Goal: Communication & Community: Participate in discussion

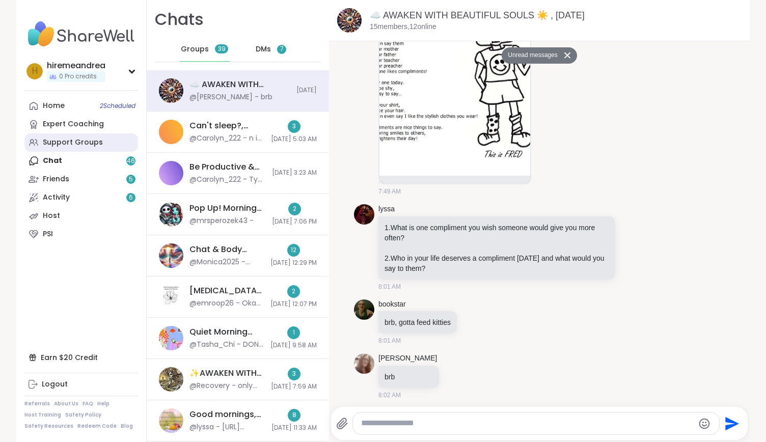
click at [44, 138] on div "Support Groups" at bounding box center [73, 142] width 60 height 10
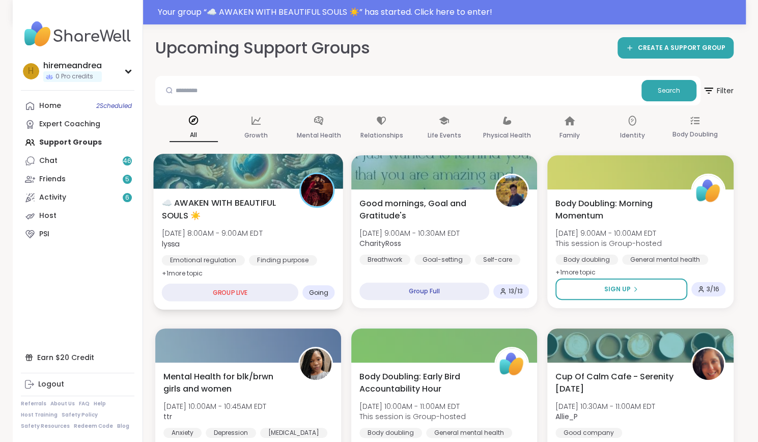
click at [244, 248] on div "☁️ AWAKEN WITH BEAUTIFUL SOULS ☀️ [DATE] 8:00AM - 9:00AM EDT lyssa Emotional re…" at bounding box center [247, 238] width 173 height 83
click at [244, 249] on div "☁️ AWAKEN WITH BEAUTIFUL SOULS ☀️ [DATE] 8:00AM - 9:00AM EDT lyssa Emotional re…" at bounding box center [247, 238] width 173 height 83
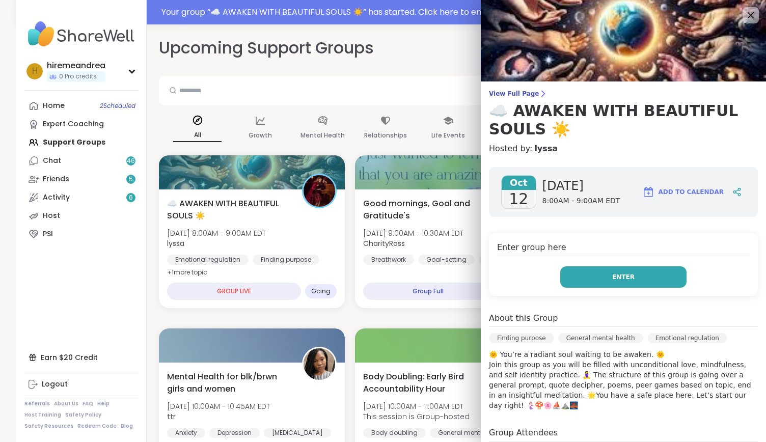
click at [585, 276] on button "Enter" at bounding box center [623, 276] width 126 height 21
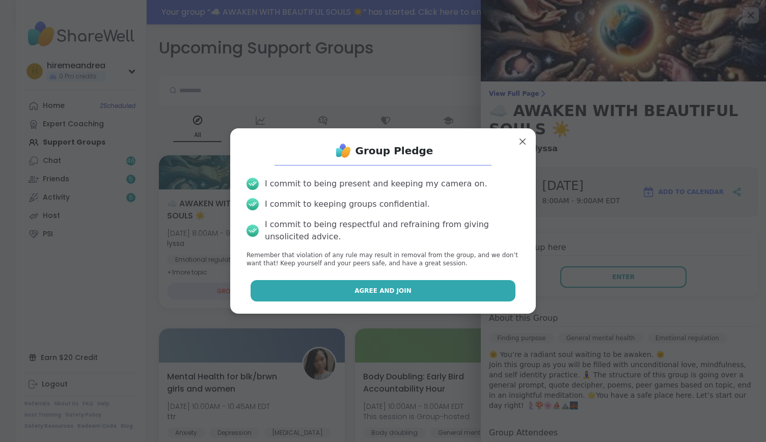
click at [484, 293] on button "Agree and Join" at bounding box center [382, 290] width 265 height 21
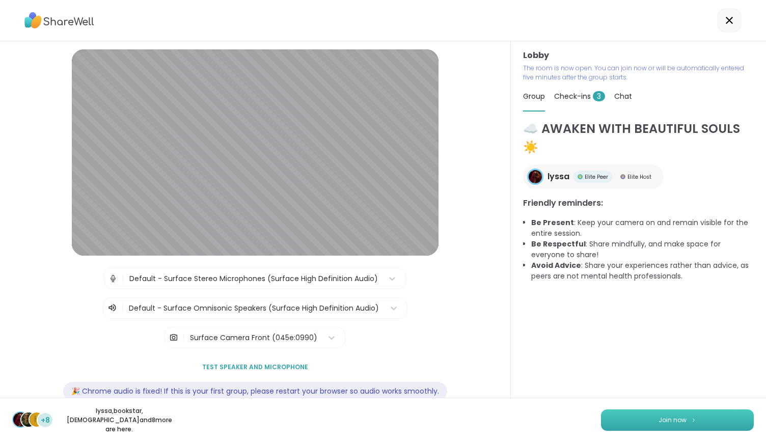
click at [692, 426] on button "Join now" at bounding box center [677, 419] width 153 height 21
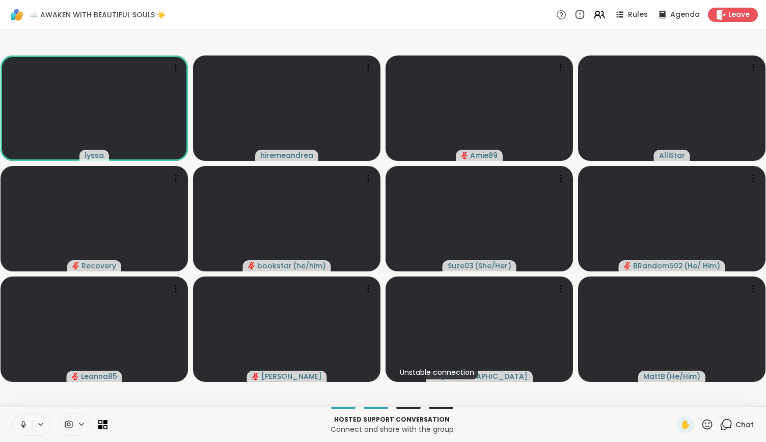
click at [24, 422] on icon at bounding box center [23, 423] width 3 height 5
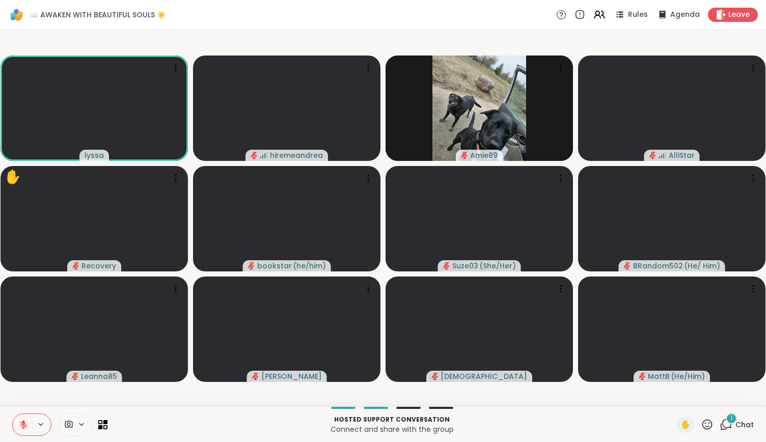
click at [719, 424] on icon at bounding box center [725, 424] width 13 height 13
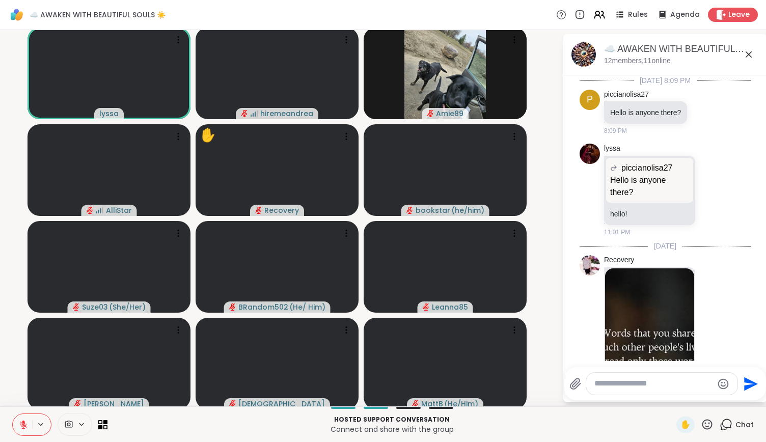
scroll to position [1120, 0]
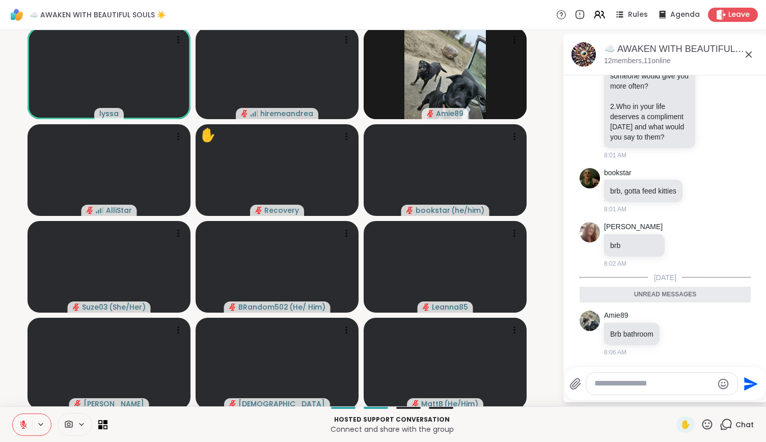
click at [612, 381] on textarea "Type your message" at bounding box center [653, 383] width 119 height 11
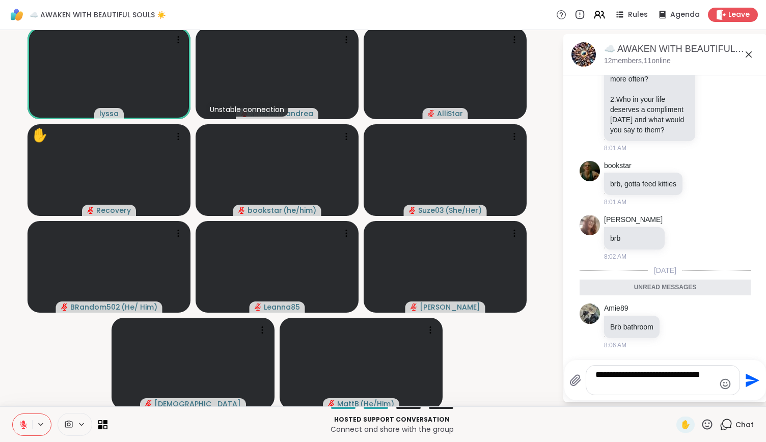
click at [654, 373] on textarea "**********" at bounding box center [654, 380] width 119 height 21
click at [635, 384] on textarea "**********" at bounding box center [654, 380] width 119 height 21
click at [595, 384] on textarea "**********" at bounding box center [654, 380] width 119 height 21
type textarea "**********"
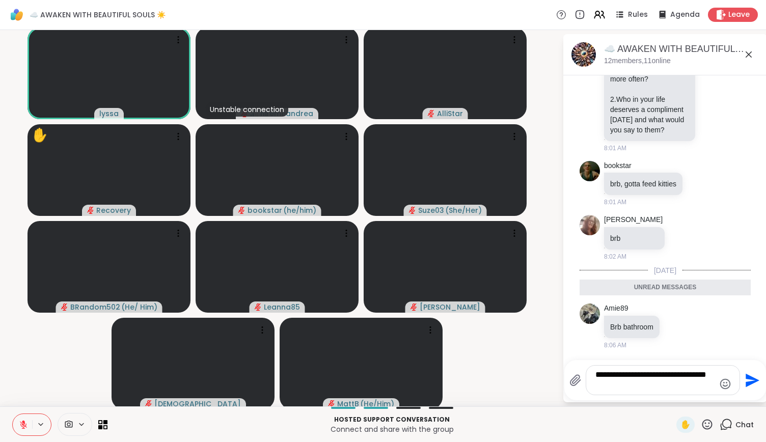
click at [743, 381] on icon "Send" at bounding box center [751, 380] width 16 height 16
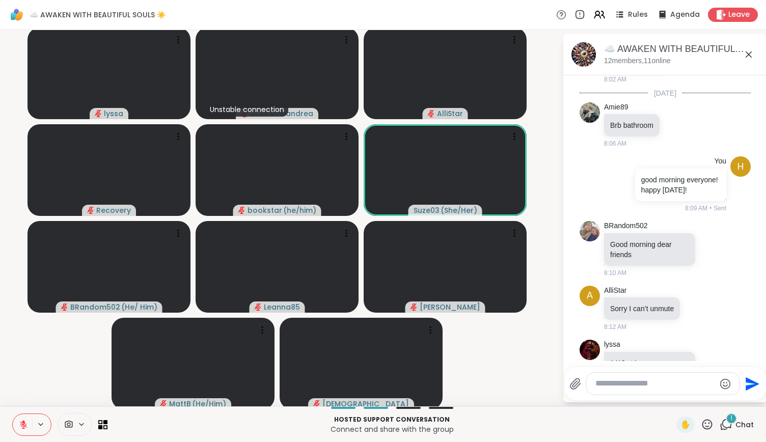
scroll to position [1434, 0]
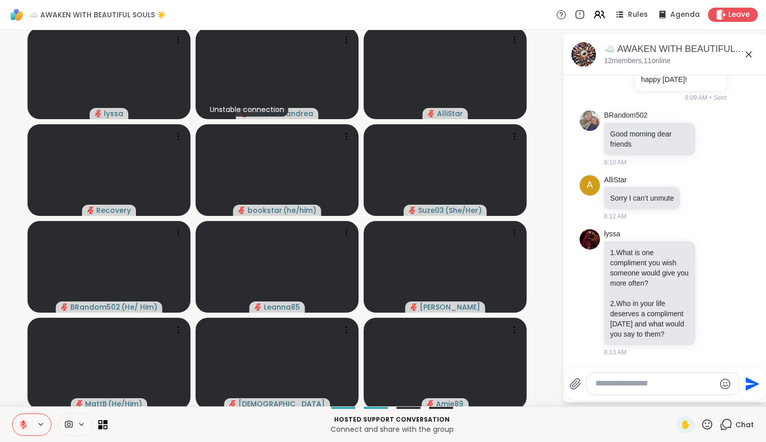
click at [26, 421] on icon at bounding box center [23, 424] width 9 height 9
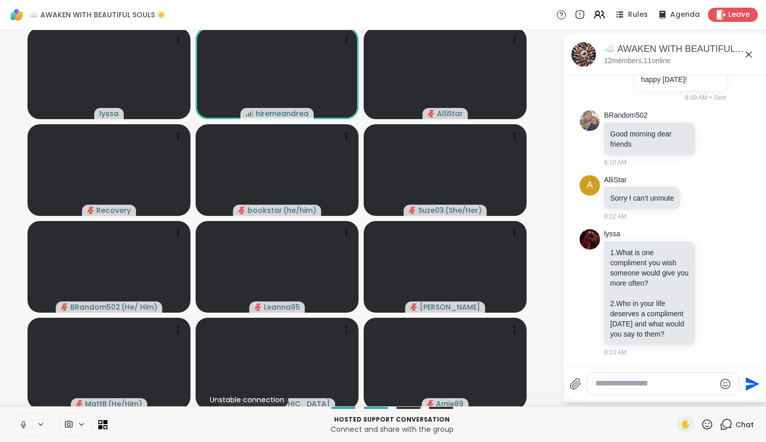
click at [19, 431] on button at bounding box center [22, 424] width 19 height 21
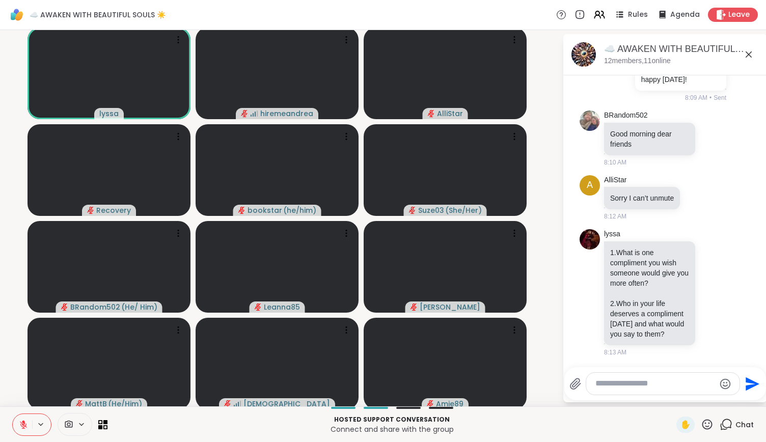
click at [25, 426] on icon at bounding box center [23, 424] width 7 height 7
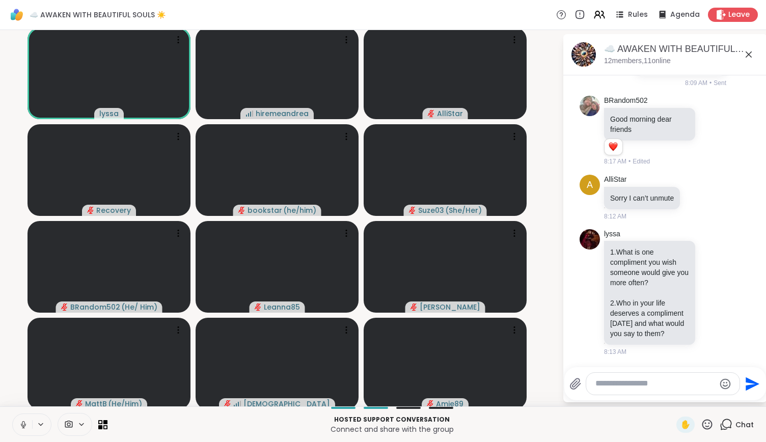
click at [25, 421] on icon at bounding box center [23, 424] width 9 height 9
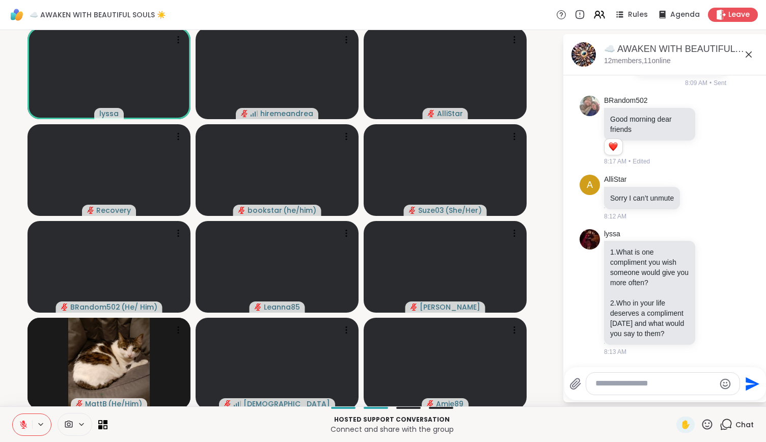
click at [24, 423] on icon at bounding box center [23, 422] width 3 height 4
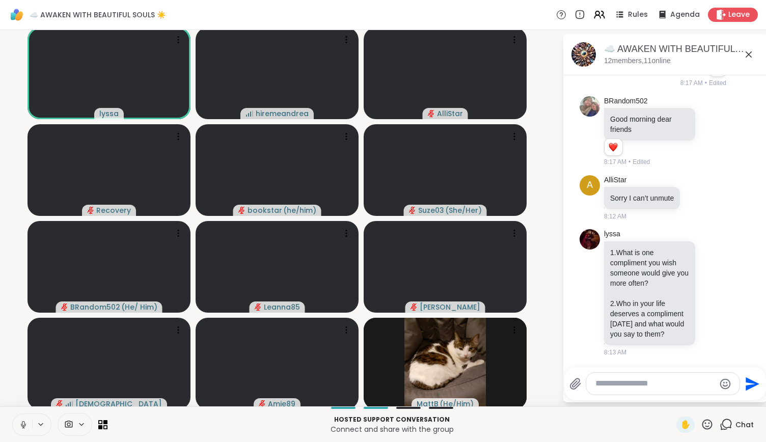
click at [24, 423] on icon at bounding box center [23, 423] width 3 height 5
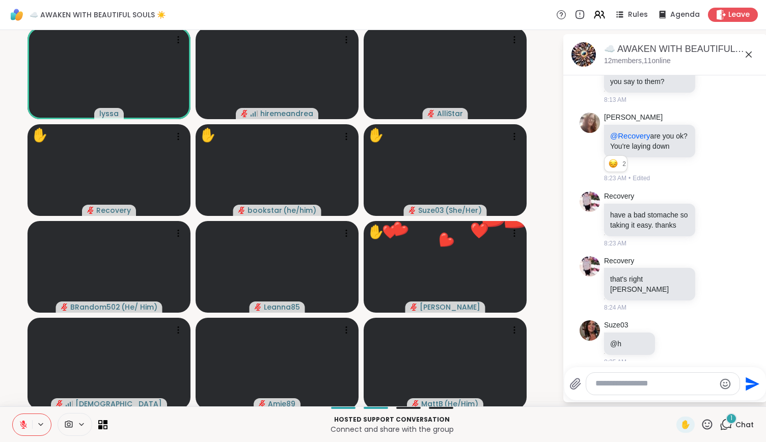
scroll to position [1734, 0]
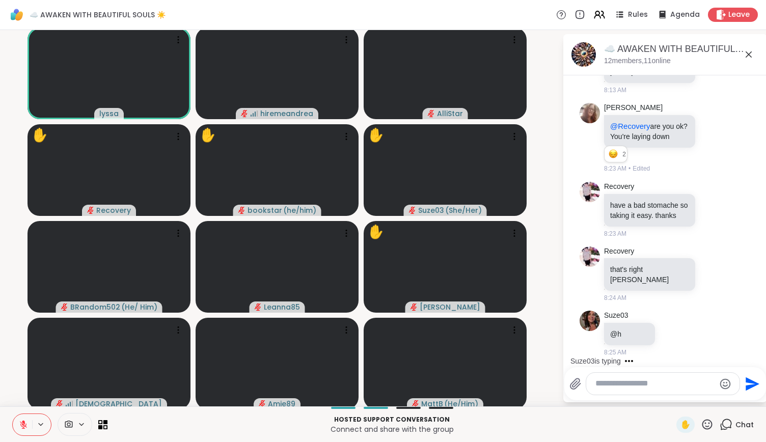
click at [698, 417] on div "✋" at bounding box center [694, 424] width 37 height 16
click at [701, 424] on icon at bounding box center [707, 424] width 13 height 13
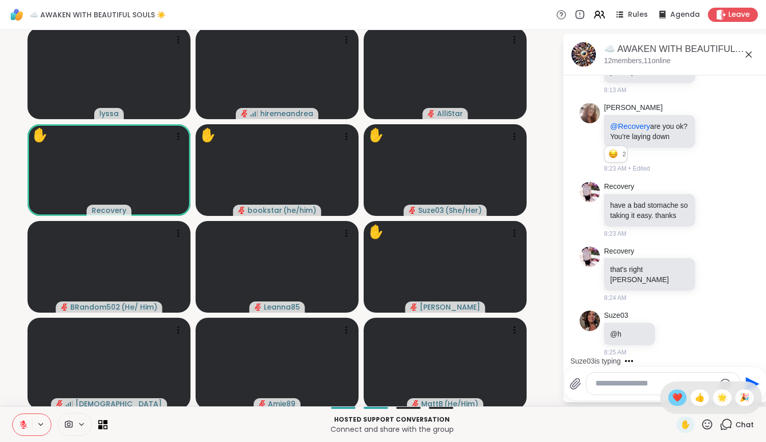
click at [672, 397] on span "❤️" at bounding box center [677, 398] width 10 height 12
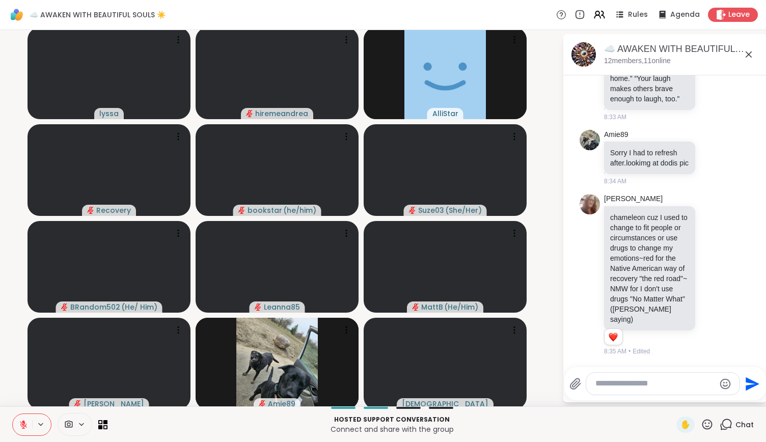
scroll to position [2747, 0]
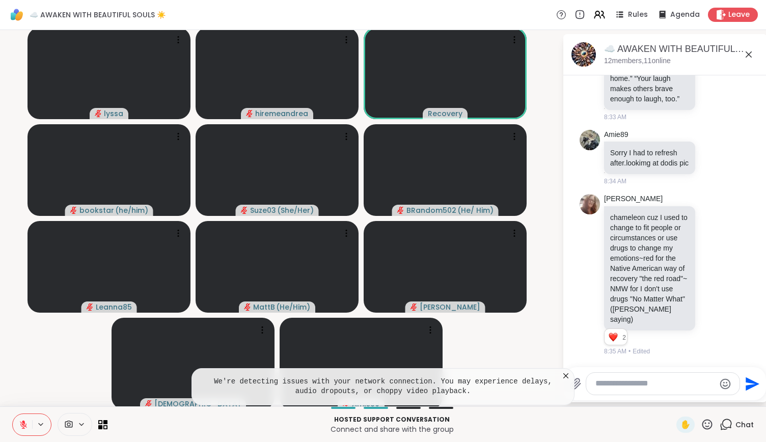
click at [563, 377] on icon at bounding box center [565, 375] width 5 height 5
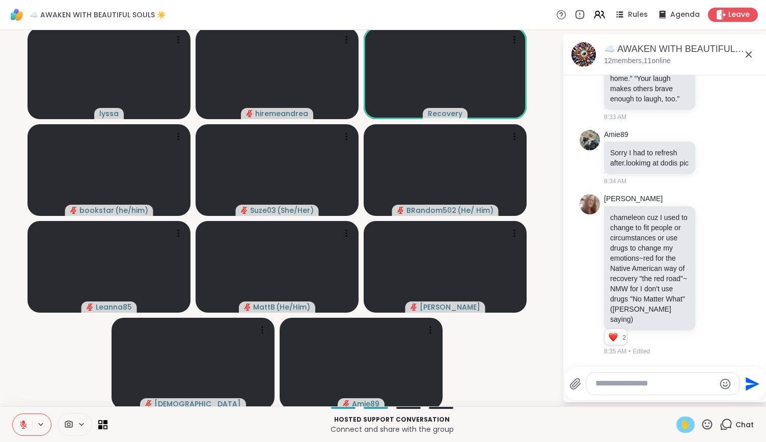
click at [680, 428] on span "✋" at bounding box center [685, 424] width 10 height 12
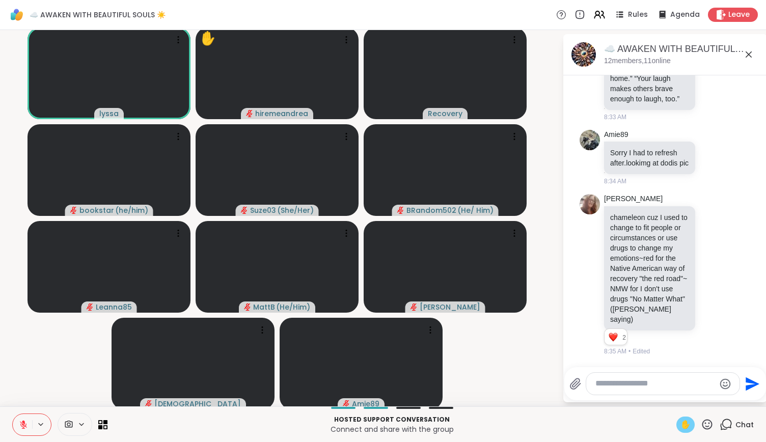
click at [701, 425] on icon at bounding box center [707, 424] width 13 height 13
click at [672, 397] on span "❤️" at bounding box center [677, 398] width 10 height 12
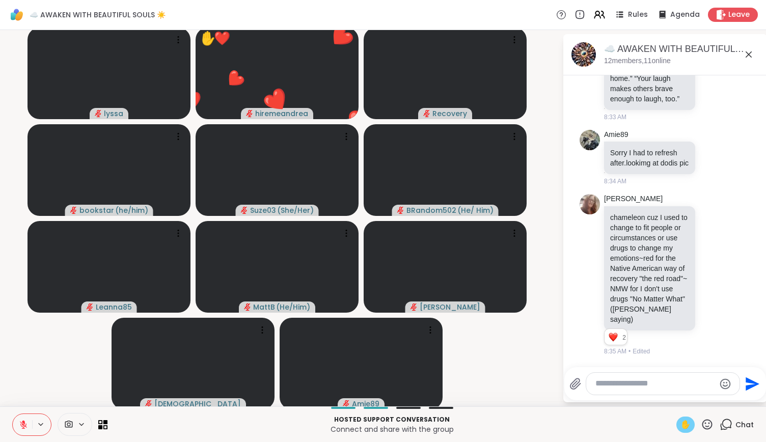
click at [22, 425] on icon at bounding box center [23, 424] width 9 height 9
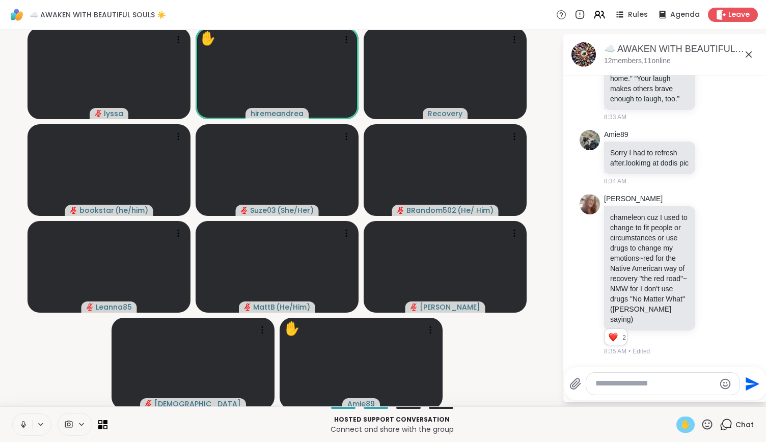
click at [680, 425] on span "✋" at bounding box center [685, 424] width 10 height 12
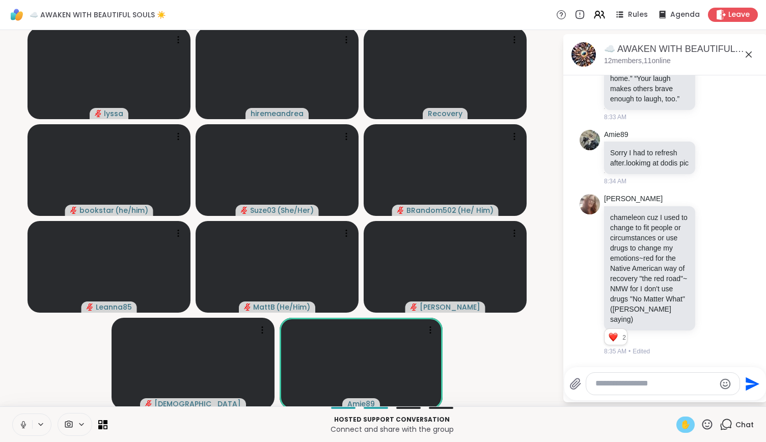
click at [680, 423] on span "✋" at bounding box center [685, 424] width 10 height 12
click at [685, 426] on div "✋" at bounding box center [685, 424] width 18 height 16
click at [701, 419] on icon at bounding box center [707, 424] width 13 height 13
click at [672, 397] on span "❤️" at bounding box center [677, 398] width 10 height 12
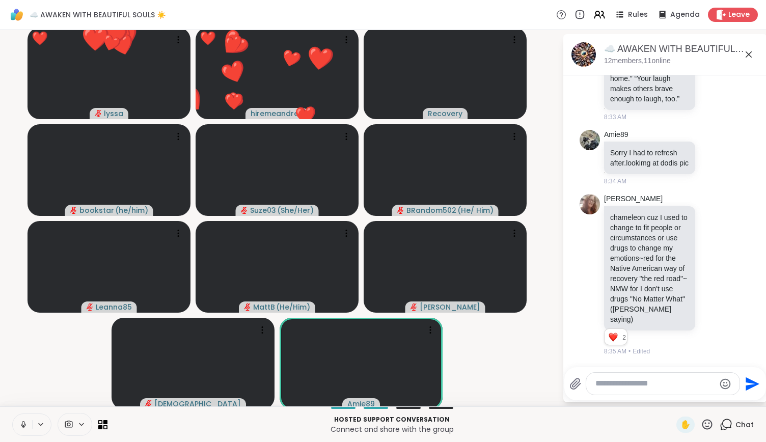
click at [25, 424] on icon at bounding box center [23, 424] width 9 height 9
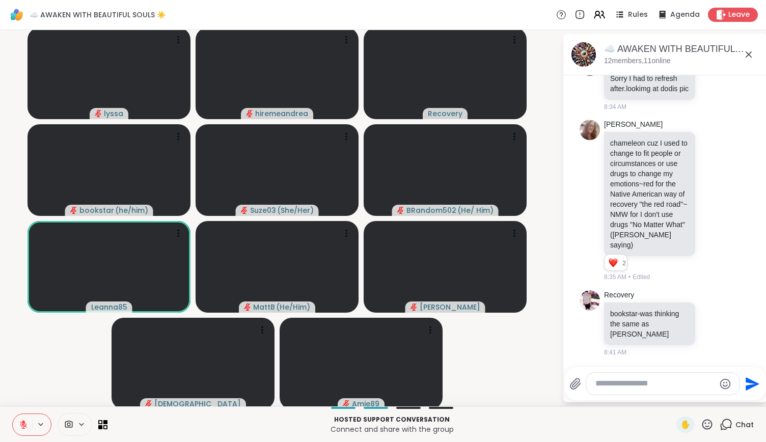
scroll to position [2836, 0]
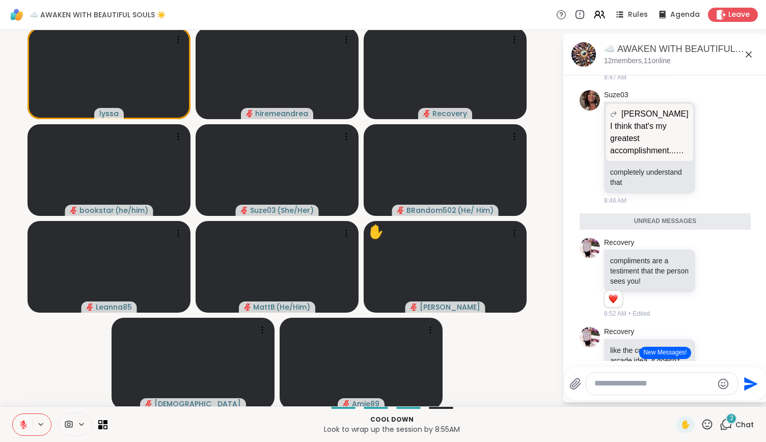
scroll to position [3596, 0]
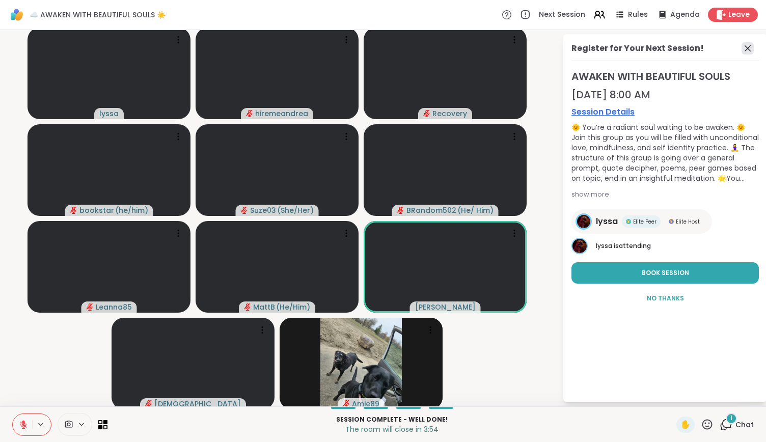
click at [744, 46] on icon at bounding box center [747, 48] width 6 height 6
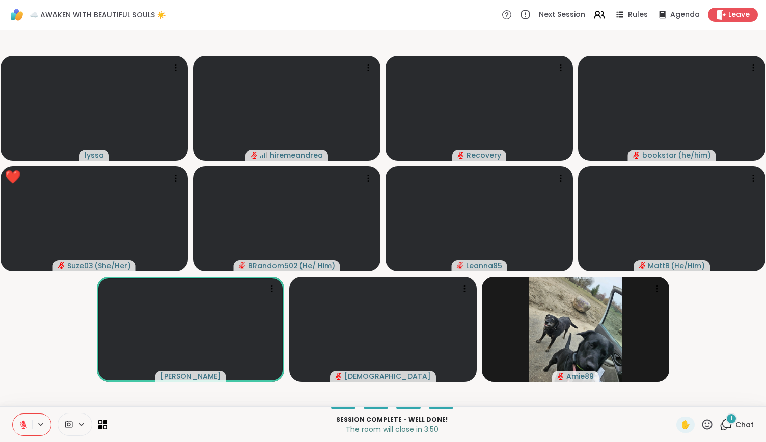
click at [719, 425] on icon at bounding box center [725, 424] width 13 height 13
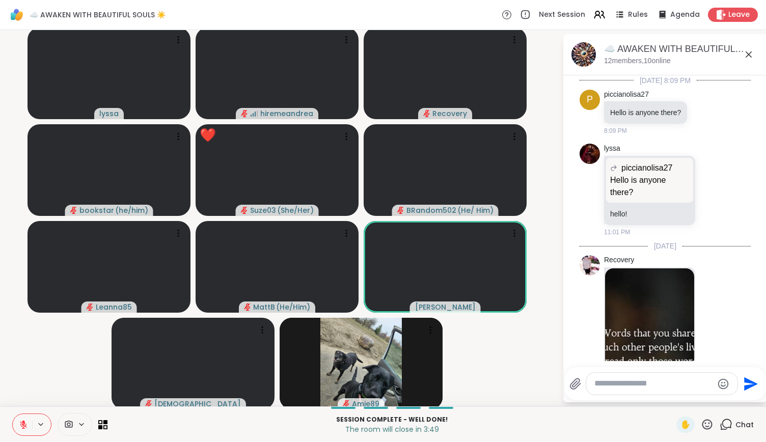
scroll to position [3769, 0]
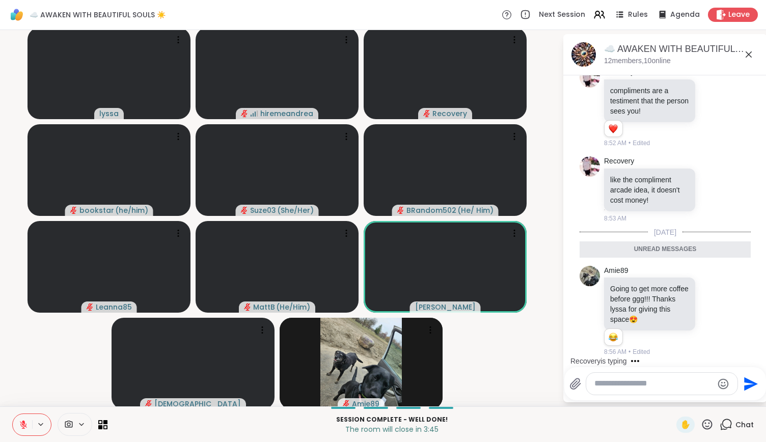
click at [610, 380] on textarea "Type your message" at bounding box center [653, 383] width 119 height 11
type textarea "*"
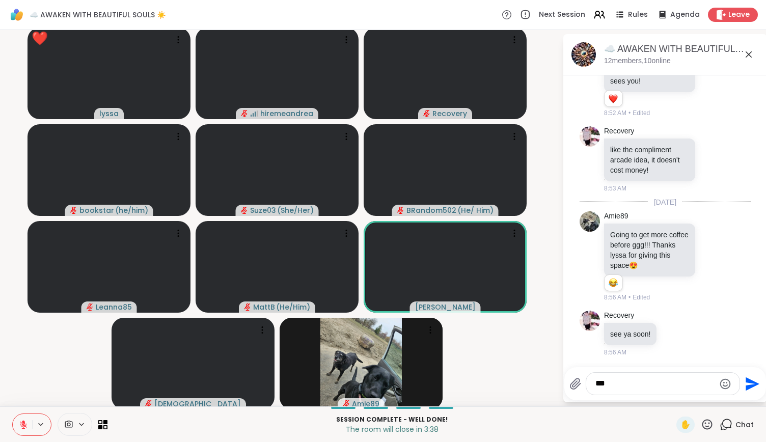
scroll to position [3799, 0]
type textarea "**********"
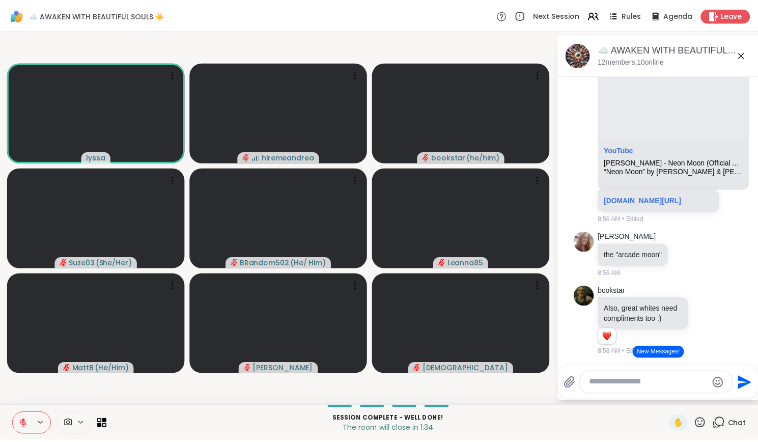
scroll to position [4246, 0]
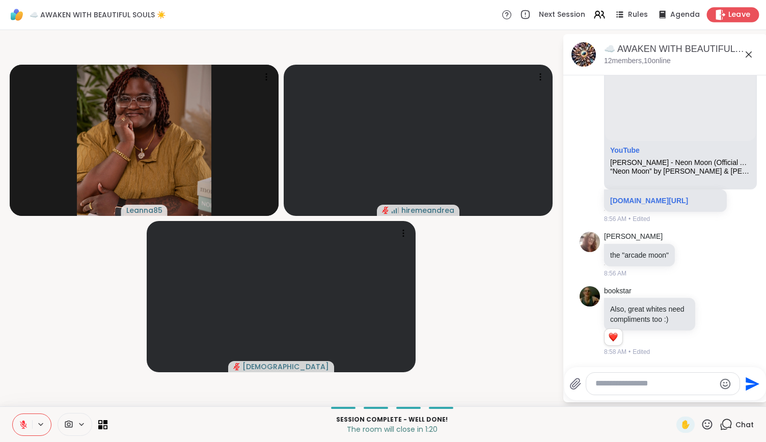
click at [726, 9] on div "Leave" at bounding box center [733, 14] width 52 height 15
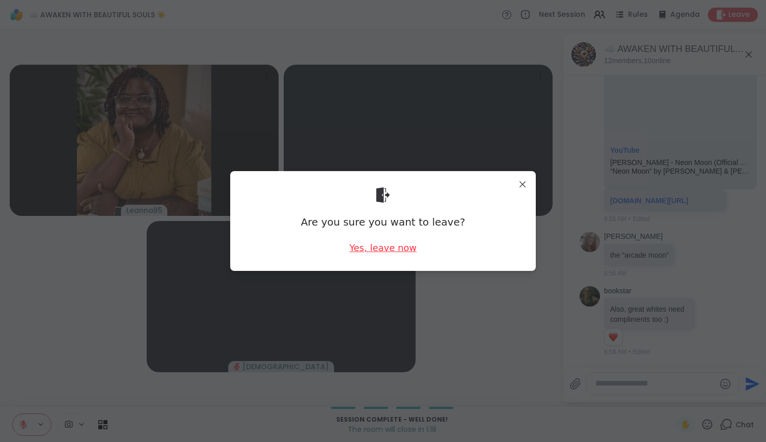
click at [371, 248] on div "Yes, leave now" at bounding box center [382, 247] width 67 height 13
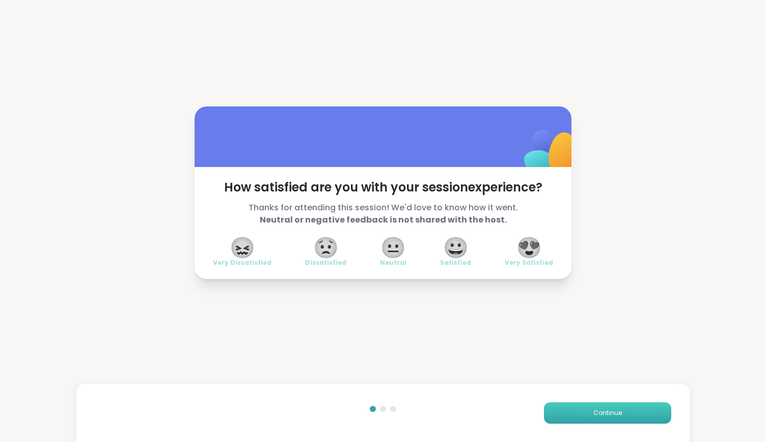
click at [593, 411] on span "Continue" at bounding box center [607, 412] width 29 height 9
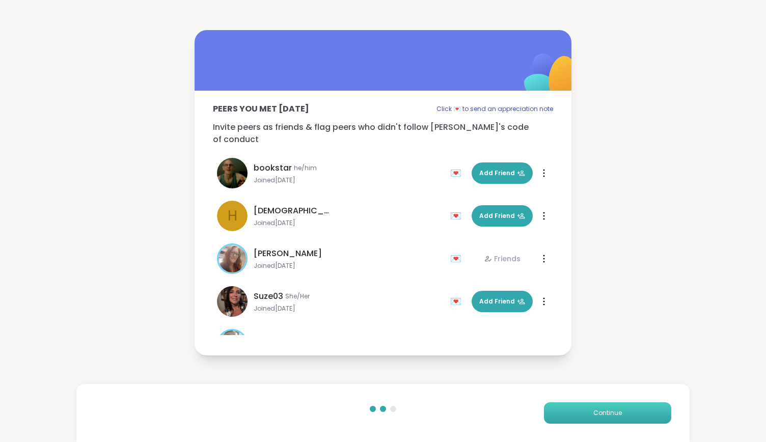
click at [593, 411] on span "Continue" at bounding box center [607, 412] width 29 height 9
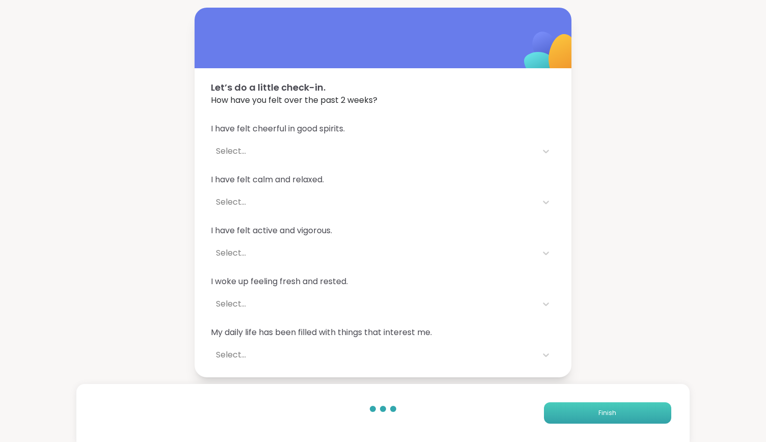
click at [588, 411] on button "Finish" at bounding box center [607, 412] width 127 height 21
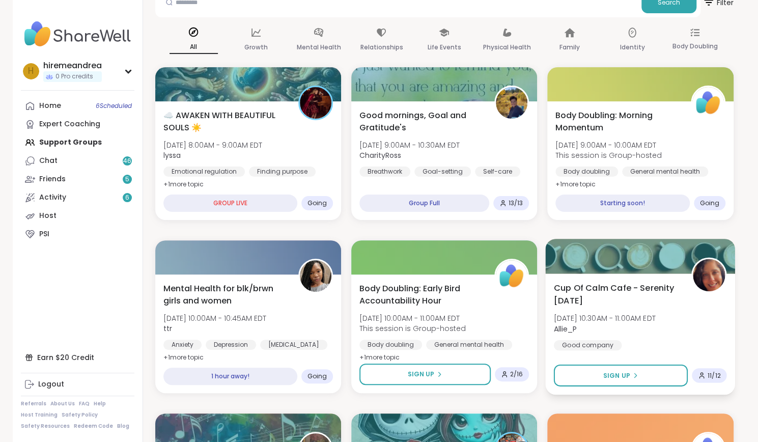
scroll to position [63, 0]
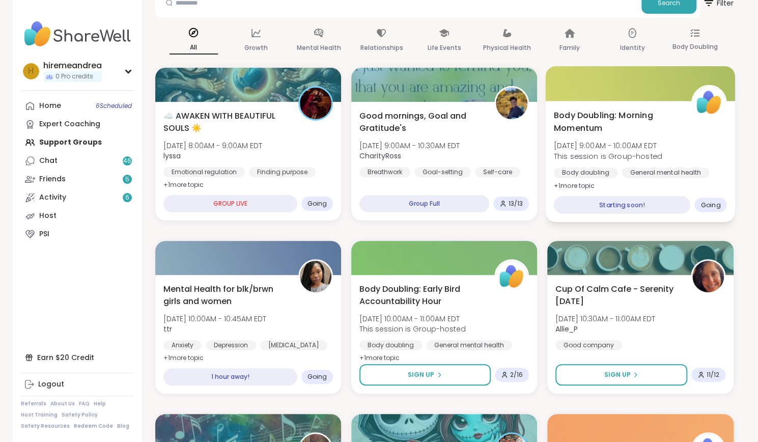
click at [705, 160] on div "Body Doubling: Morning Momentum Sun, Oct 12 | 9:00AM - 10:00AM EDT This session…" at bounding box center [640, 150] width 173 height 83
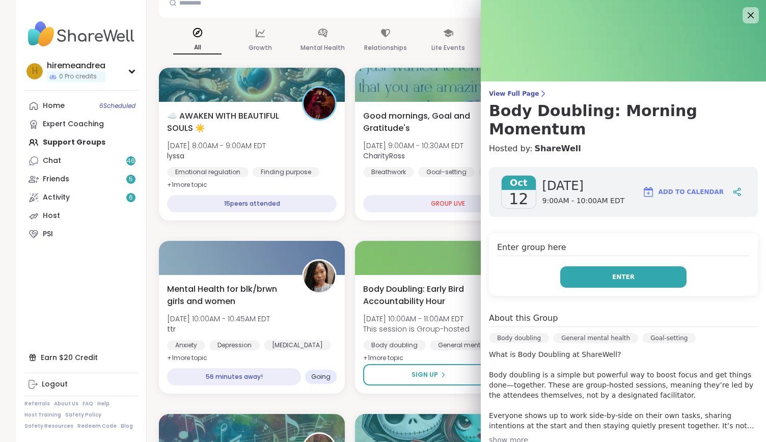
click at [635, 266] on button "Enter" at bounding box center [623, 276] width 126 height 21
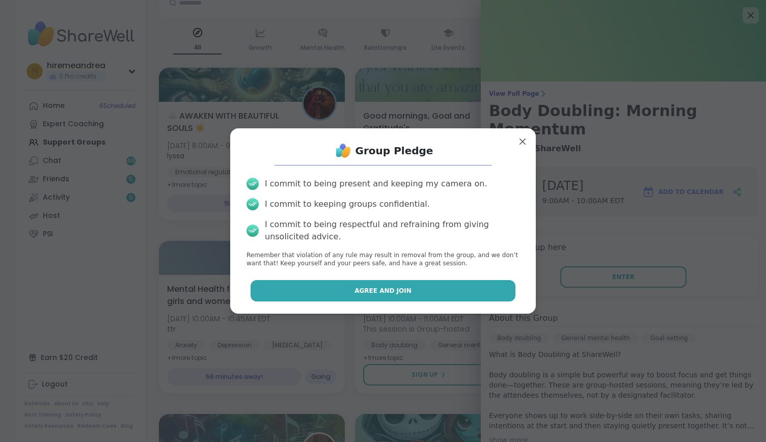
click at [452, 290] on button "Agree and Join" at bounding box center [382, 290] width 265 height 21
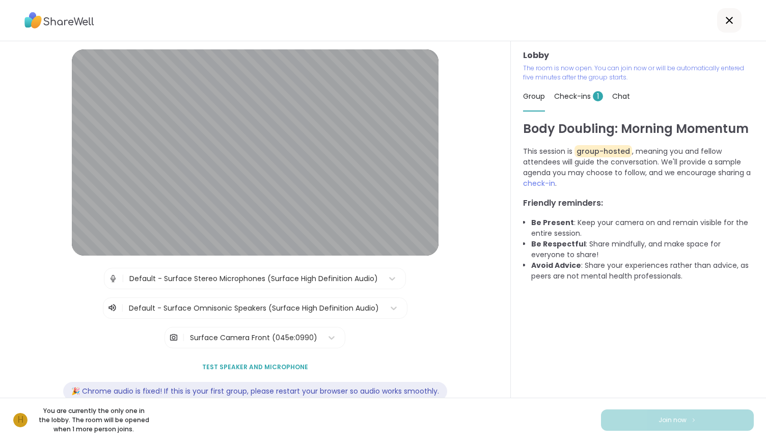
click at [723, 21] on icon at bounding box center [729, 20] width 12 height 12
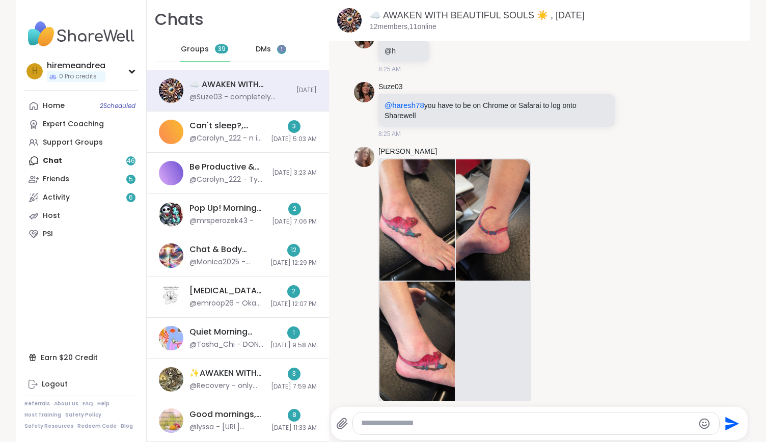
scroll to position [1812, 0]
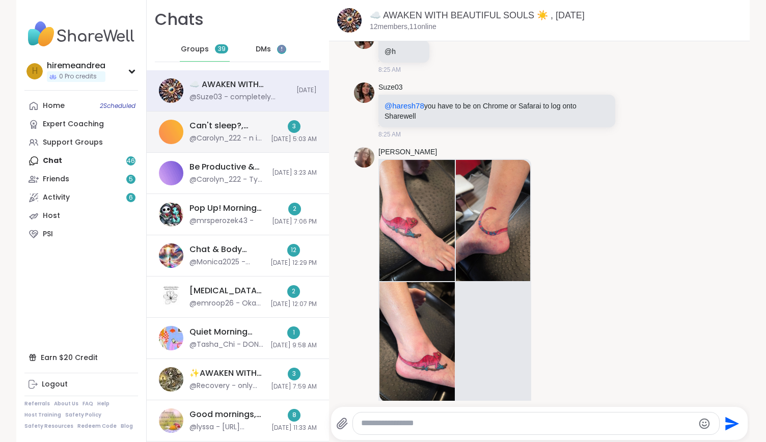
click at [238, 130] on div "Can't sleep?, [DATE]" at bounding box center [226, 125] width 75 height 11
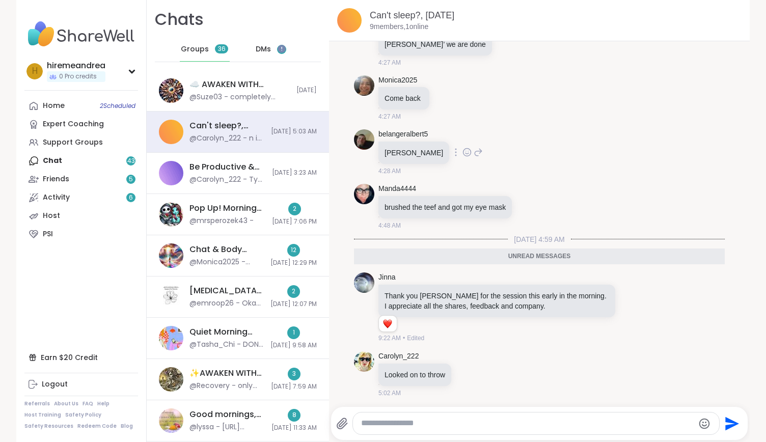
scroll to position [1333, 0]
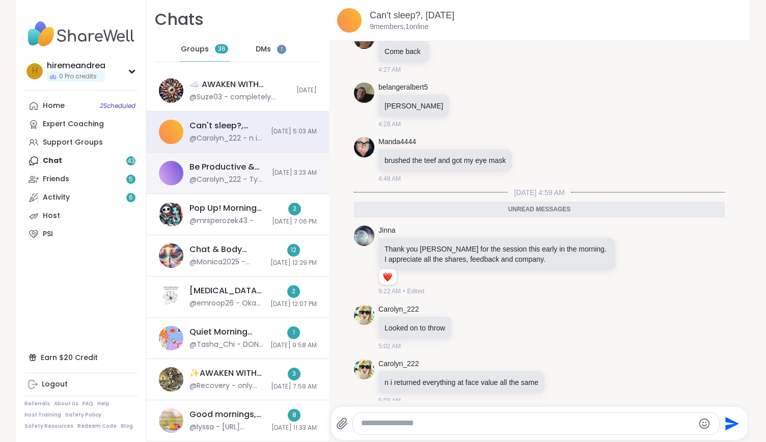
click at [200, 182] on div "@Carolyn_222 - Ty @Monica2025 for the safe space in the leate night 🌙." at bounding box center [227, 180] width 76 height 10
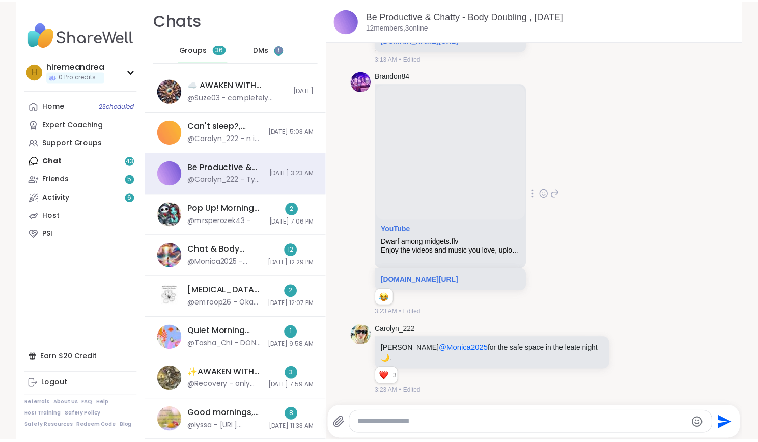
scroll to position [4013, 0]
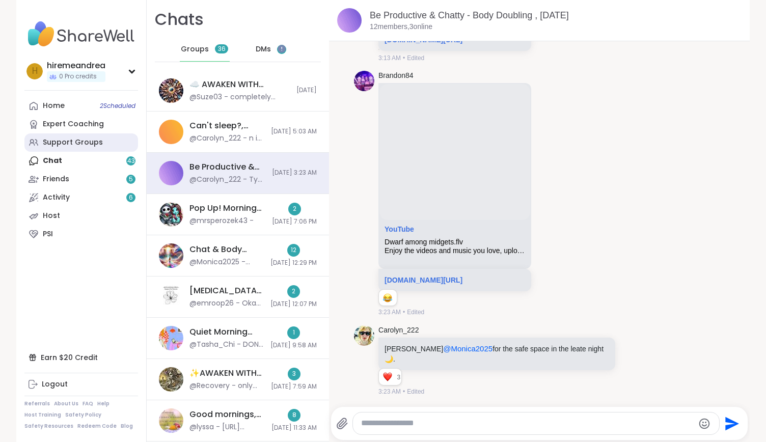
click at [65, 145] on div "Support Groups" at bounding box center [73, 142] width 60 height 10
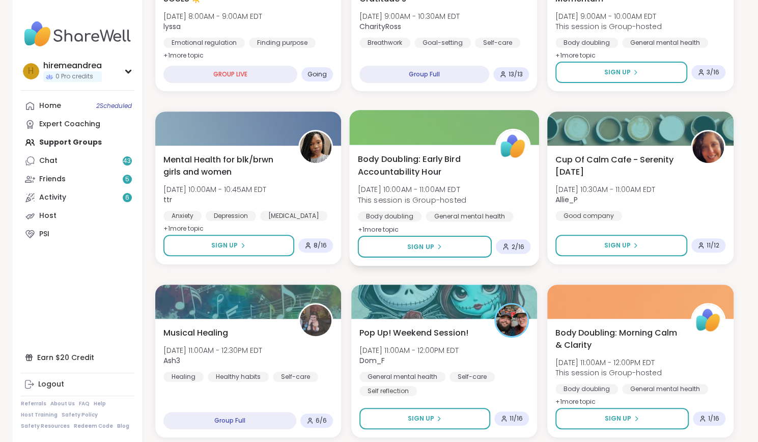
scroll to position [197, 0]
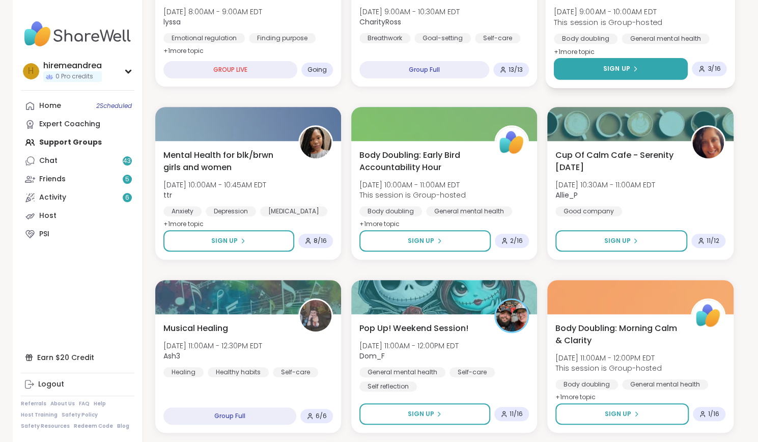
click at [581, 72] on button "Sign Up" at bounding box center [621, 69] width 134 height 22
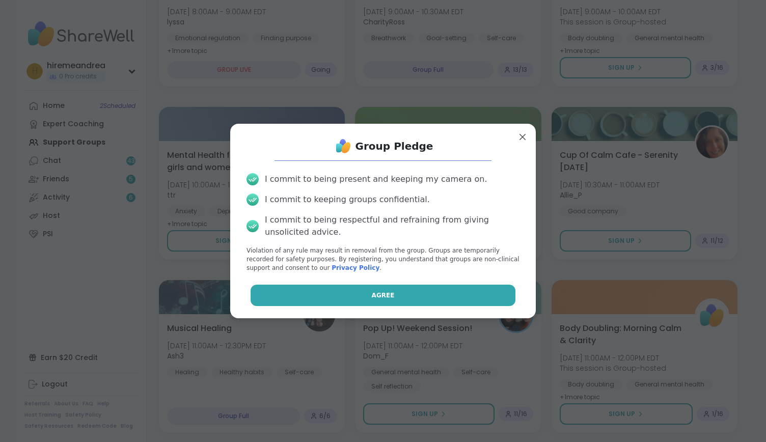
click at [390, 294] on button "Agree" at bounding box center [382, 295] width 265 height 21
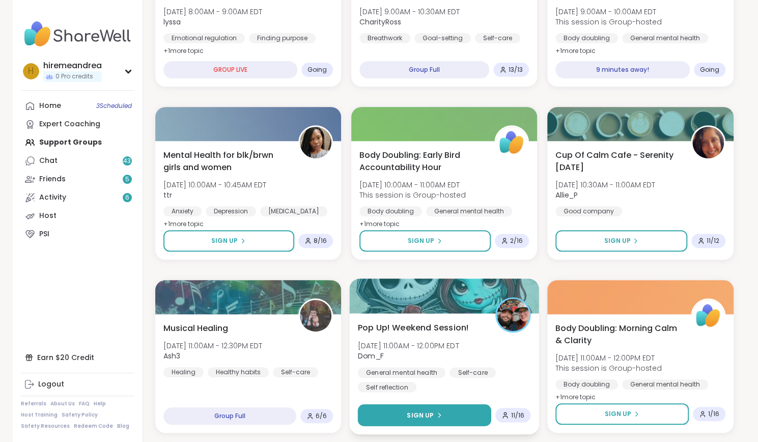
click at [438, 416] on icon at bounding box center [439, 415] width 2 height 4
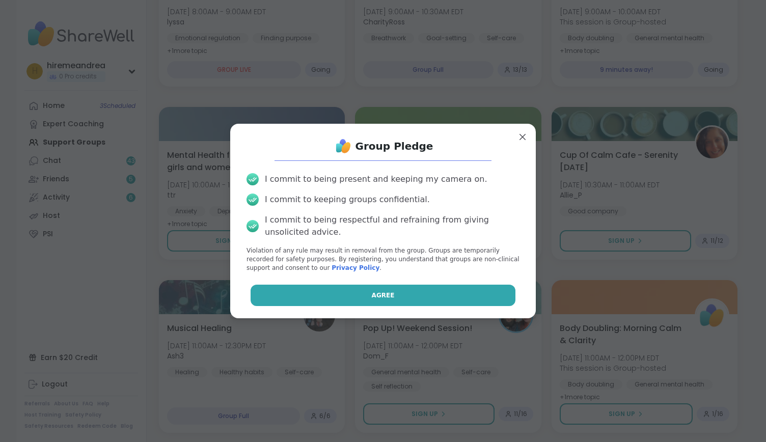
click at [403, 305] on button "Agree" at bounding box center [382, 295] width 265 height 21
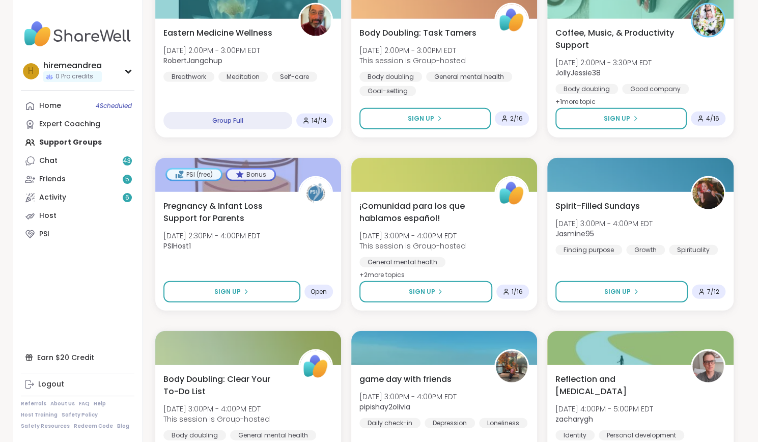
scroll to position [1357, 0]
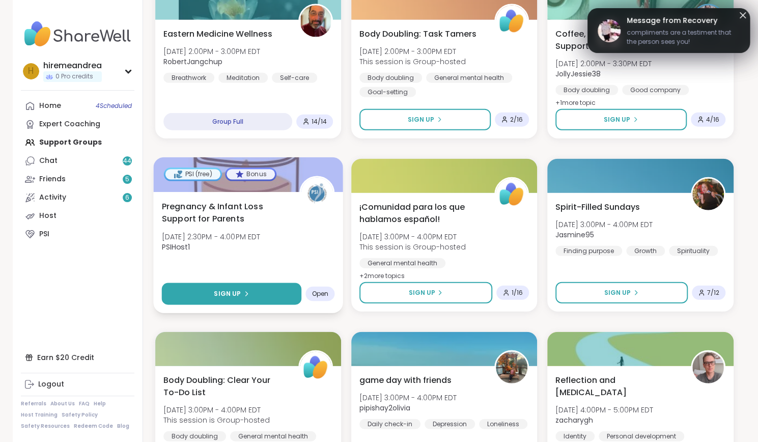
click at [223, 298] on span "Sign Up" at bounding box center [227, 293] width 27 height 9
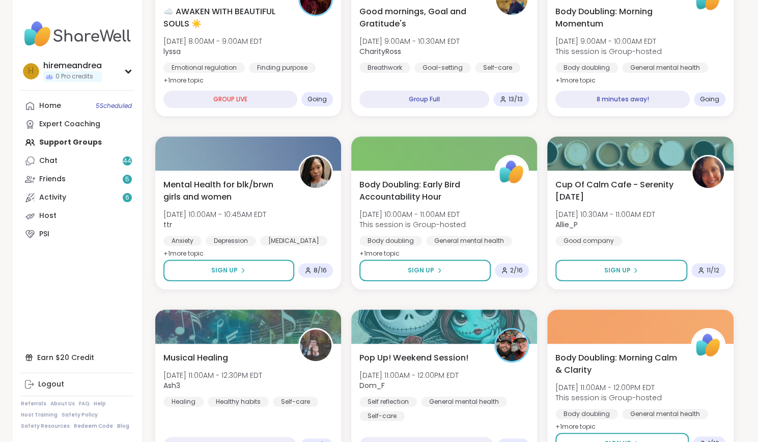
scroll to position [191, 0]
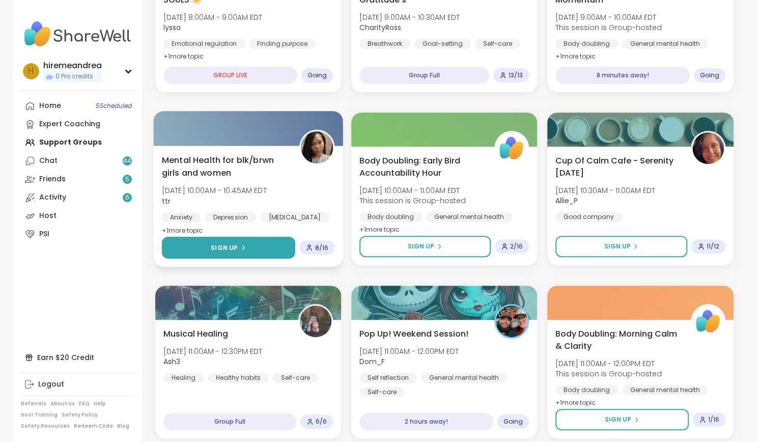
click at [205, 247] on button "Sign Up" at bounding box center [227, 248] width 133 height 22
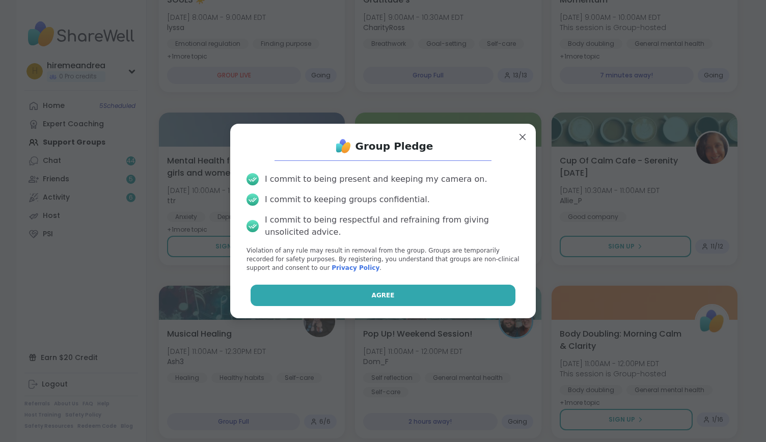
click at [389, 299] on button "Agree" at bounding box center [382, 295] width 265 height 21
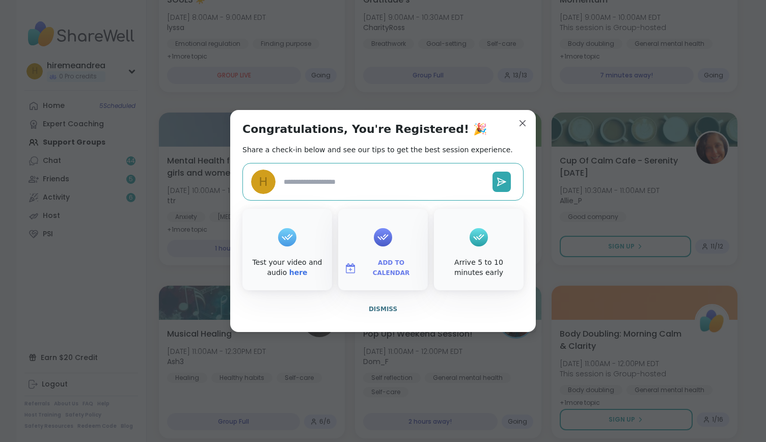
type textarea "*"
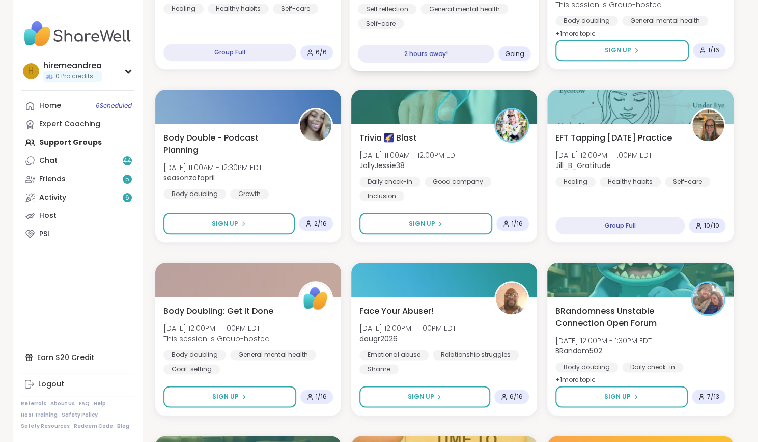
scroll to position [561, 0]
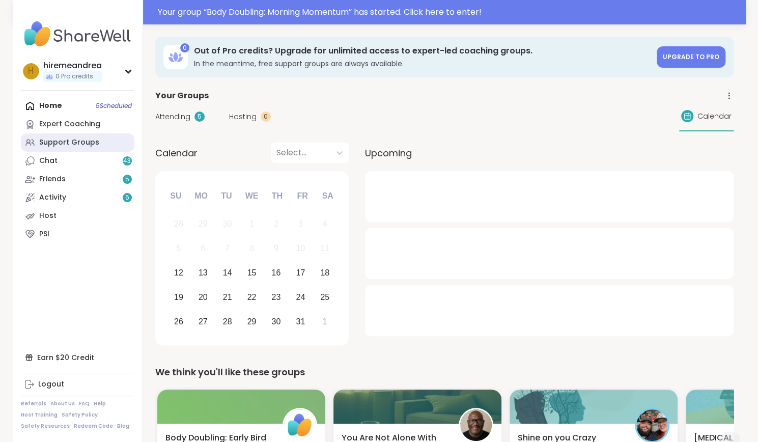
click at [64, 138] on div "Support Groups" at bounding box center [69, 142] width 60 height 10
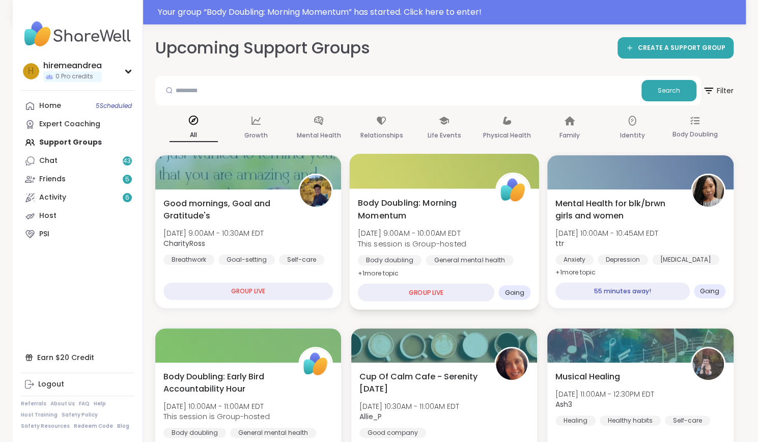
click at [424, 270] on div "Body Doubling: Morning Momentum Sun, Oct 12 | 9:00AM - 10:00AM EDT This session…" at bounding box center [444, 248] width 190 height 121
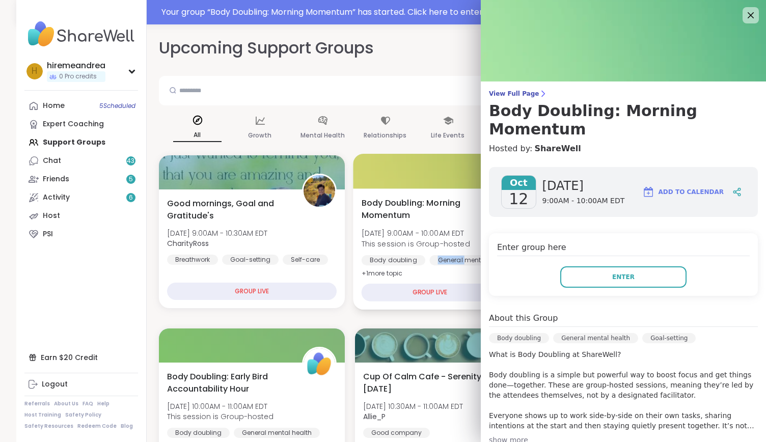
click at [424, 270] on div "Body Doubling: Morning Momentum Sun, Oct 12 | 9:00AM - 10:00AM EDT This session…" at bounding box center [448, 248] width 190 height 121
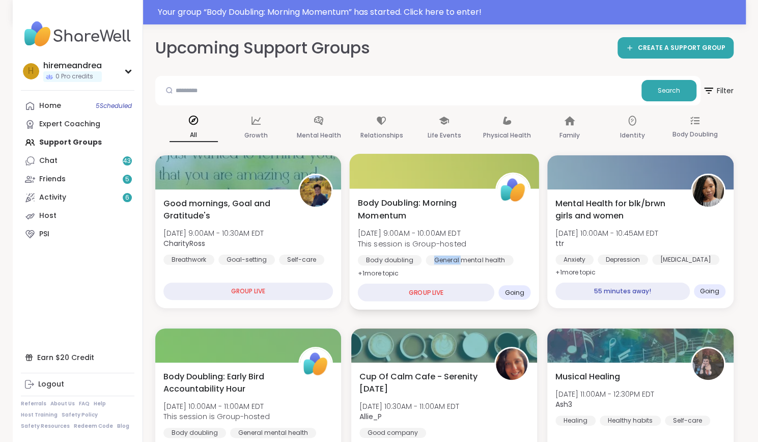
click at [424, 270] on div "Body Doubling: Morning Momentum Sun, Oct 12 | 9:00AM - 10:00AM EDT This session…" at bounding box center [444, 248] width 190 height 121
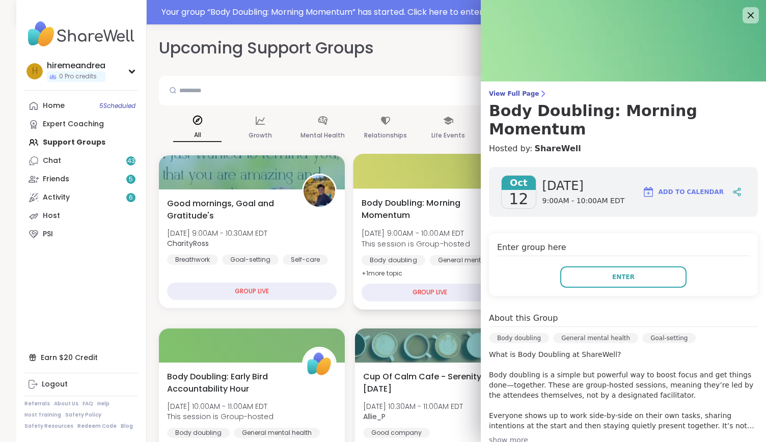
click at [420, 221] on div "Body Doubling: Morning Momentum Sun, Oct 12 | 9:00AM - 10:00AM EDT This session…" at bounding box center [447, 238] width 173 height 83
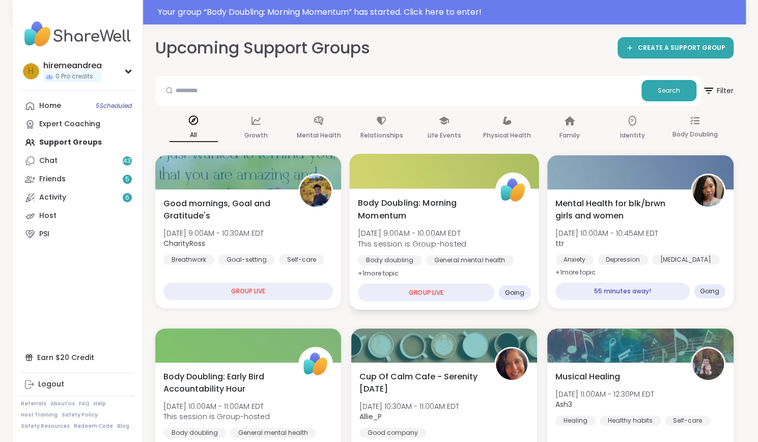
click at [446, 271] on div "Body Doubling: Morning Momentum Sun, Oct 12 | 9:00AM - 10:00AM EDT This session…" at bounding box center [444, 248] width 190 height 121
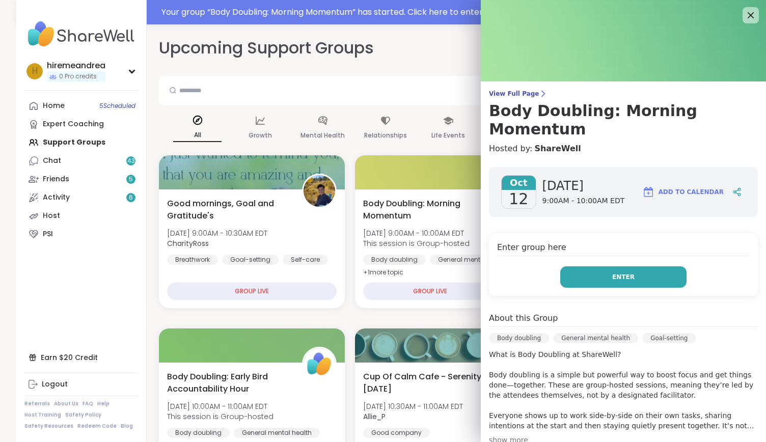
click at [568, 266] on button "Enter" at bounding box center [623, 276] width 126 height 21
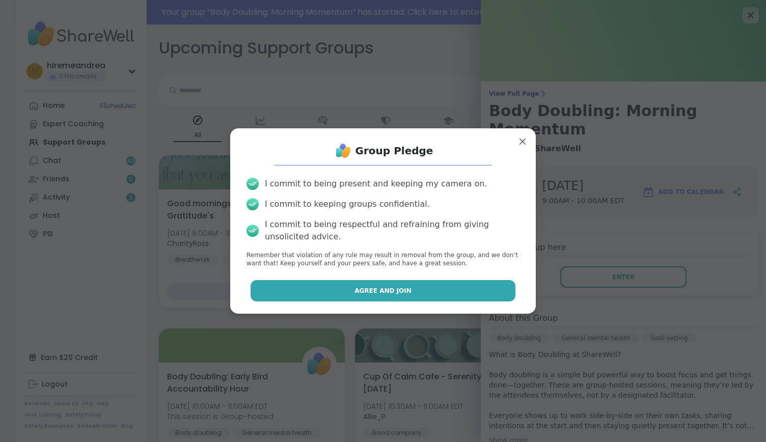
click at [434, 286] on button "Agree and Join" at bounding box center [382, 290] width 265 height 21
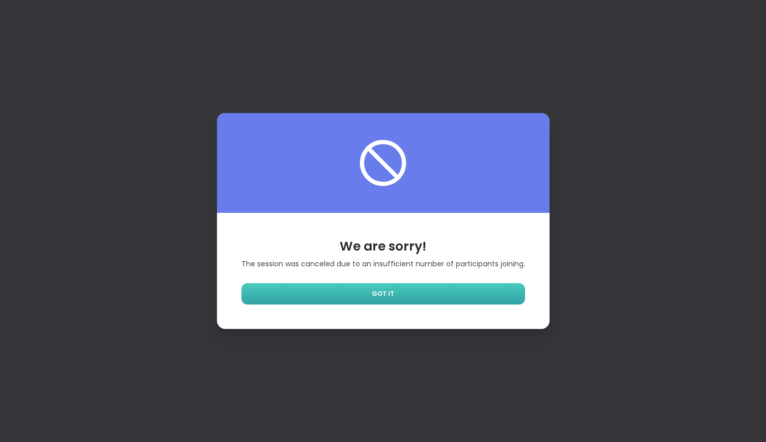
click at [416, 294] on link "GOT IT" at bounding box center [383, 293] width 284 height 21
